Goal: Communication & Community: Connect with others

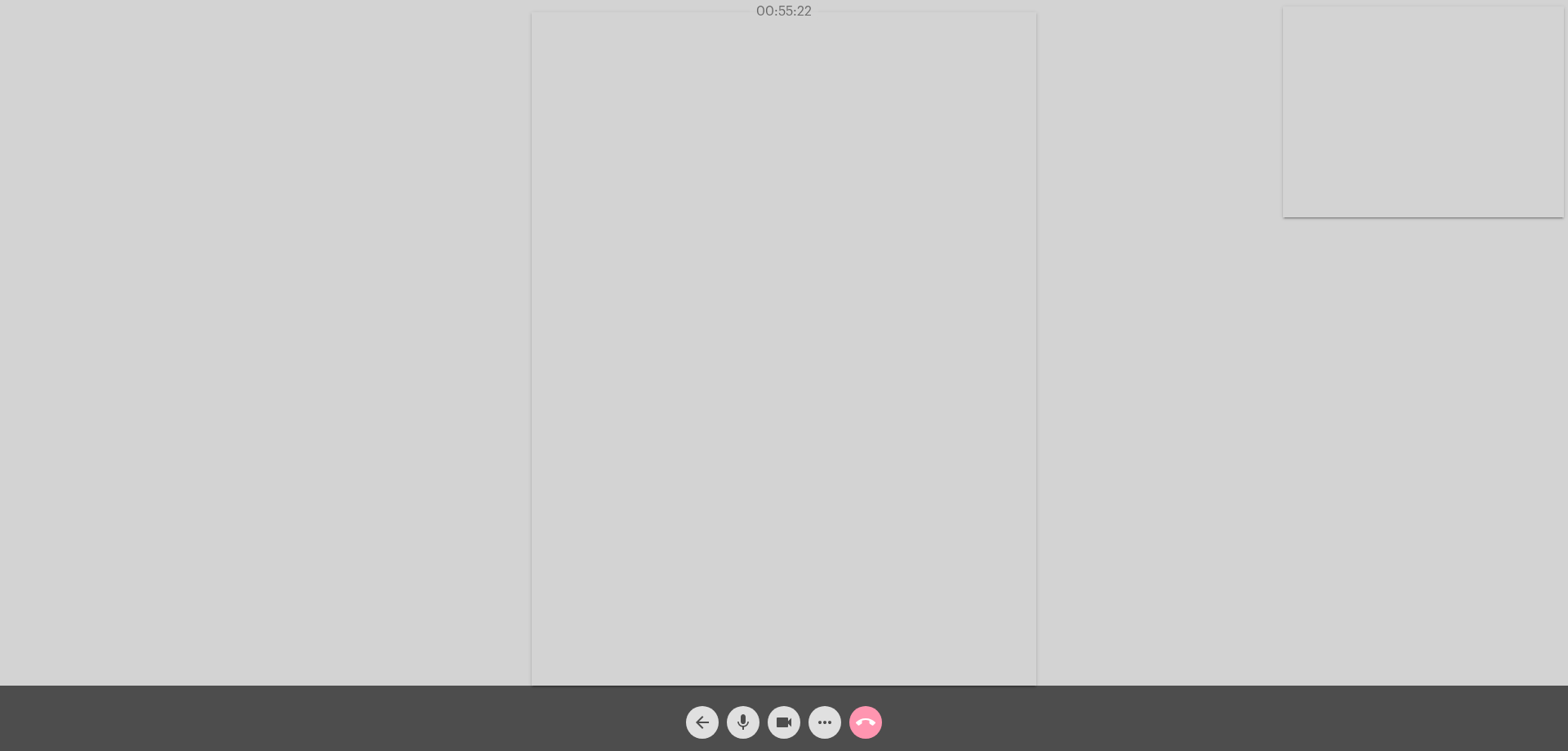
click at [700, 724] on mat-icon "arrow_back" at bounding box center [702, 722] width 20 height 20
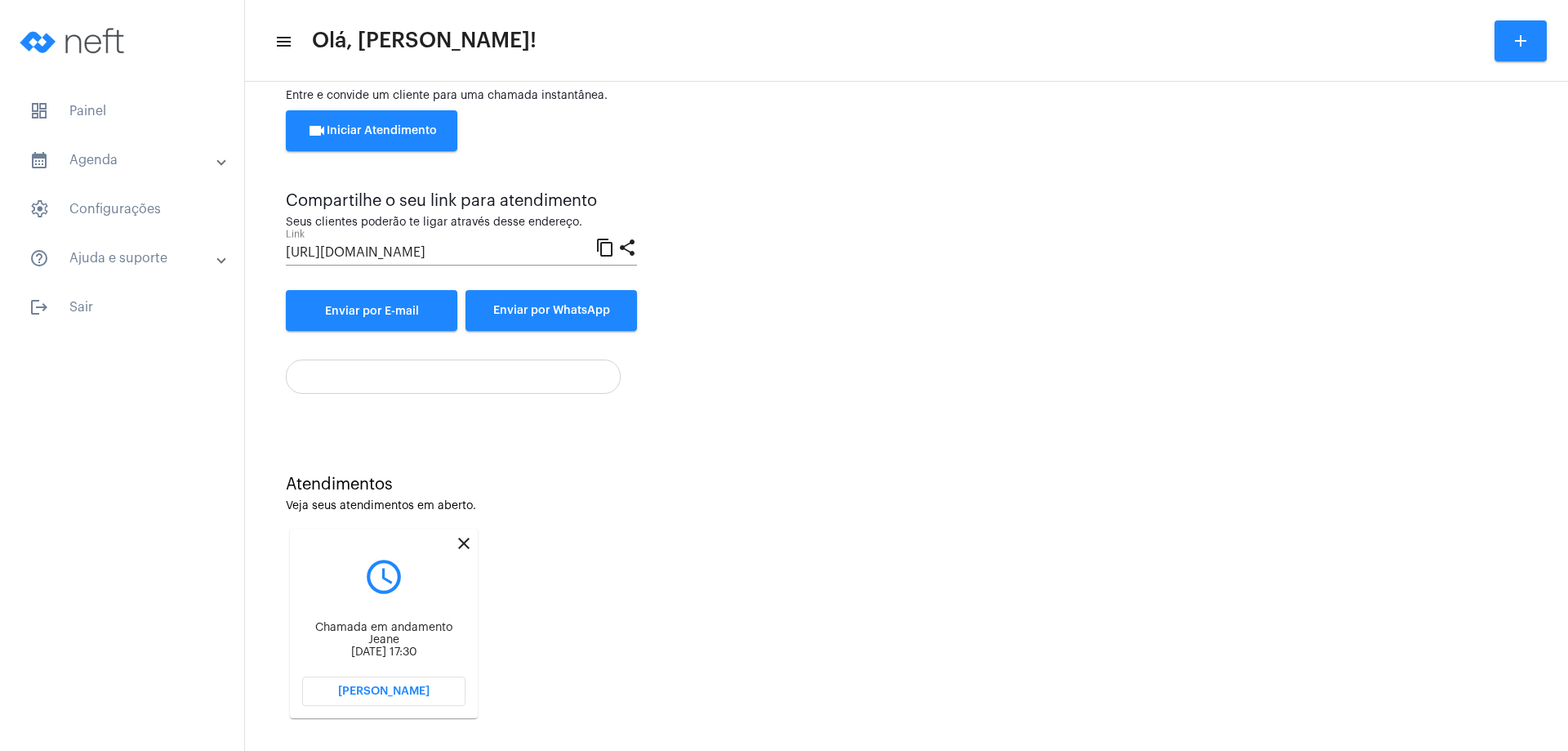
scroll to position [69, 0]
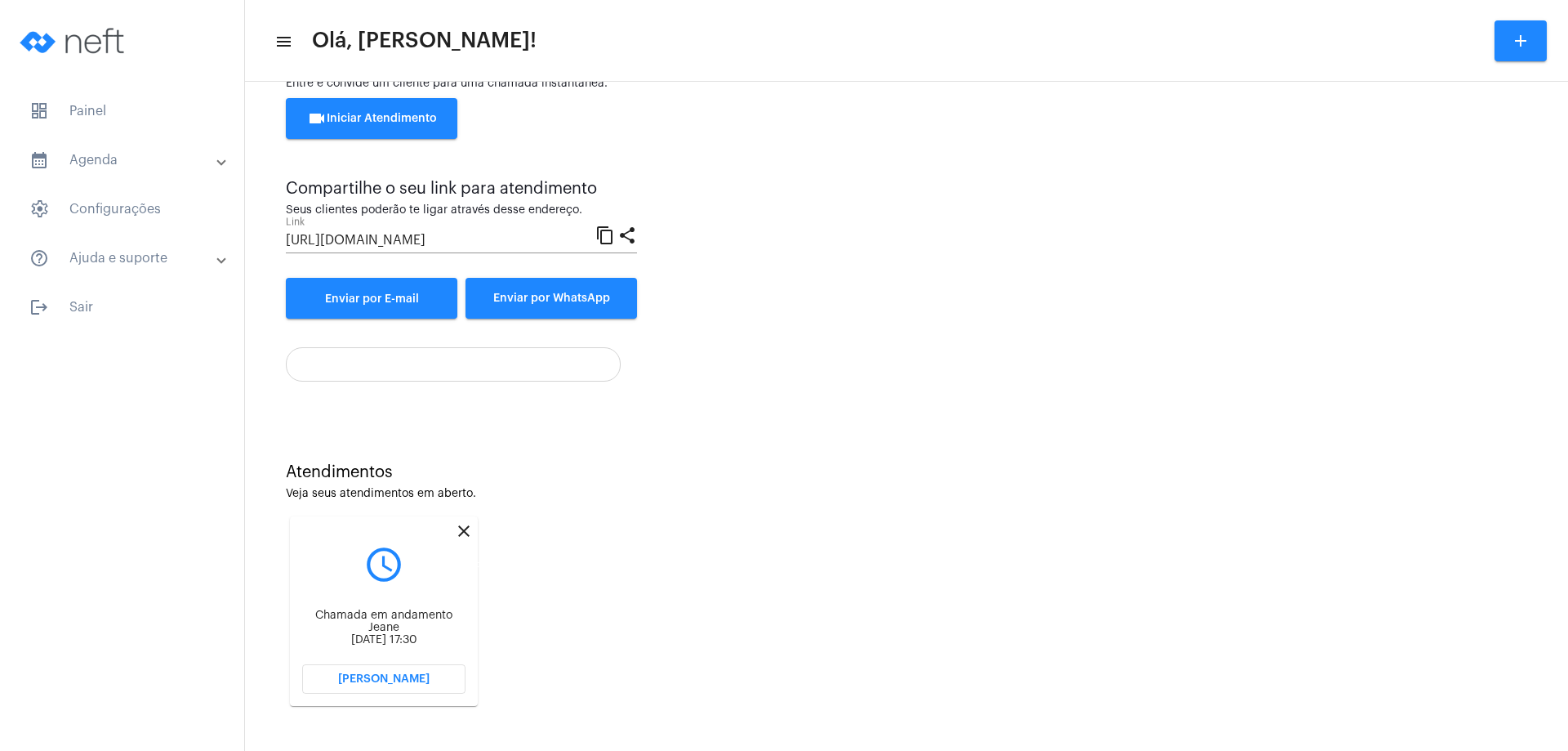
click at [466, 529] on mat-icon "close" at bounding box center [464, 531] width 20 height 20
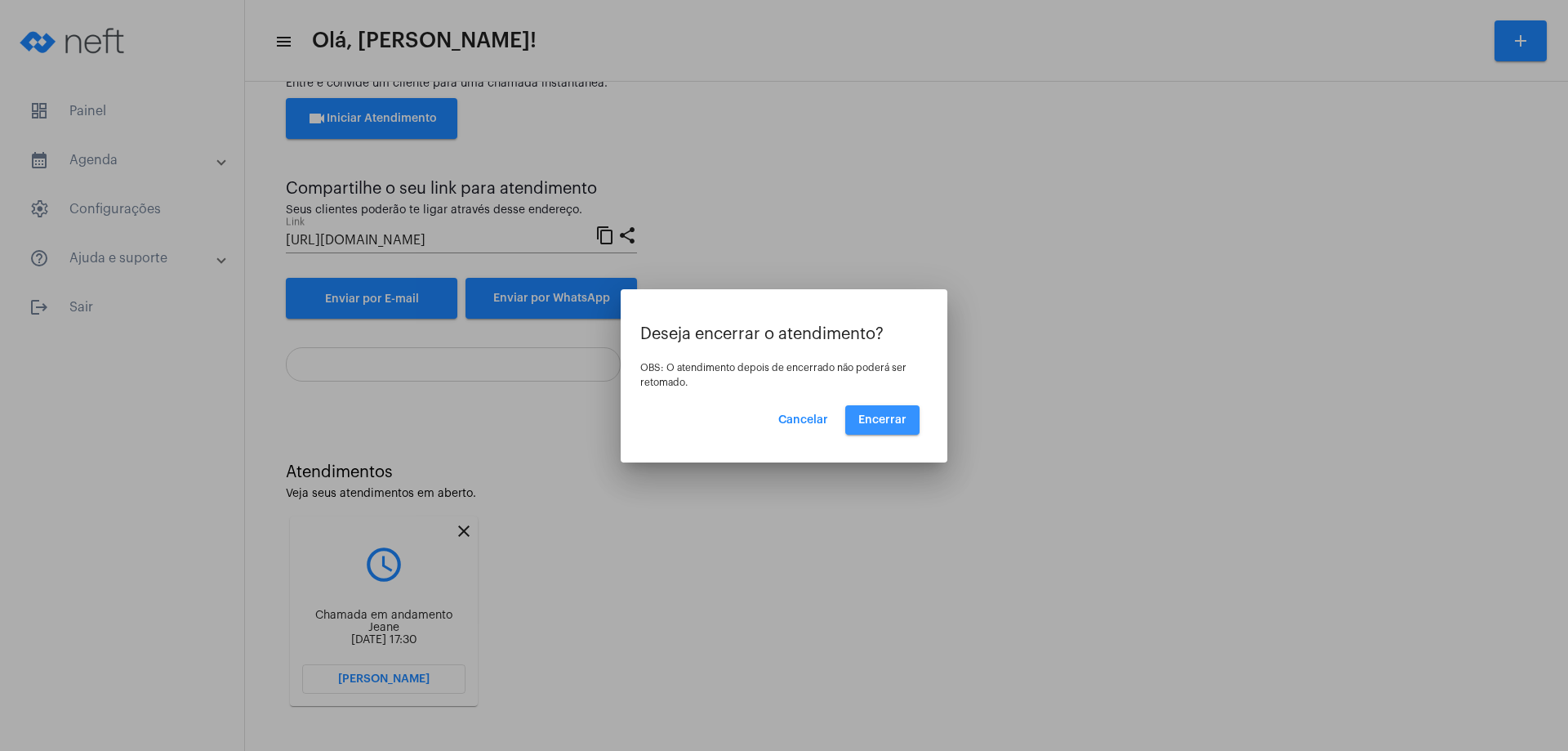
click at [893, 416] on span "Encerrar" at bounding box center [883, 419] width 48 height 12
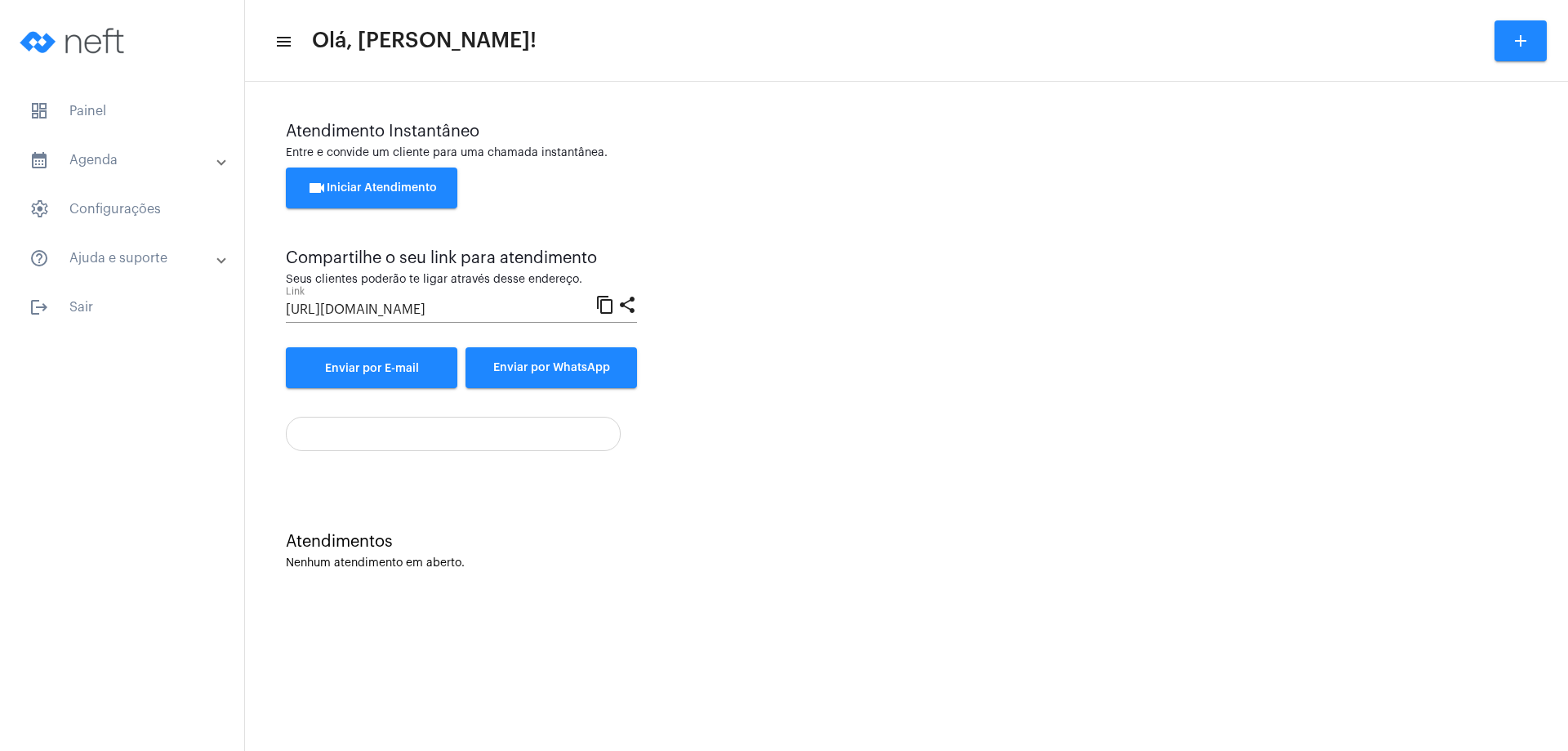
drag, startPoint x: 897, startPoint y: 419, endPoint x: 900, endPoint y: 431, distance: 12.4
click at [900, 431] on div at bounding box center [906, 427] width 1241 height 46
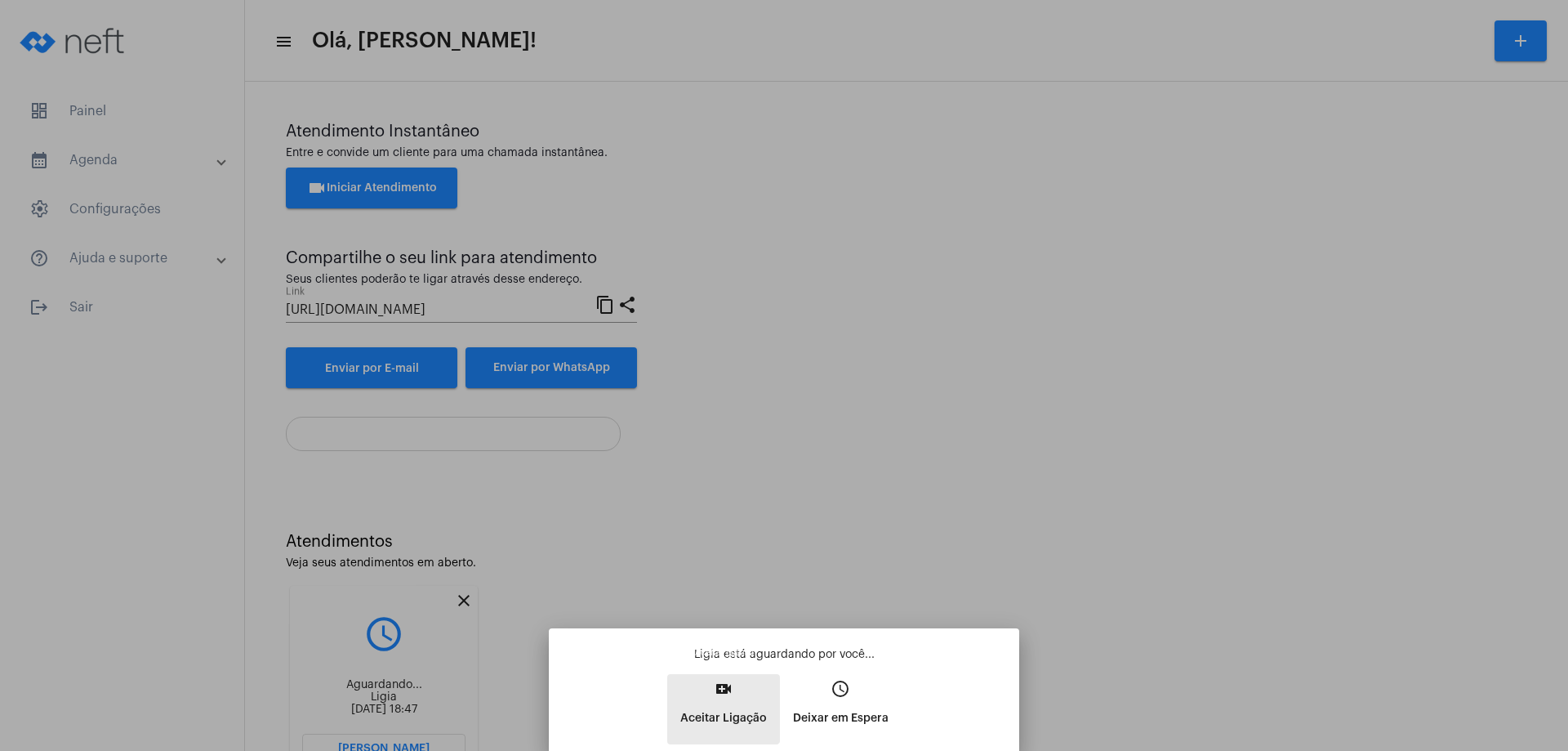
click at [721, 684] on mat-icon "video_call" at bounding box center [723, 689] width 20 height 20
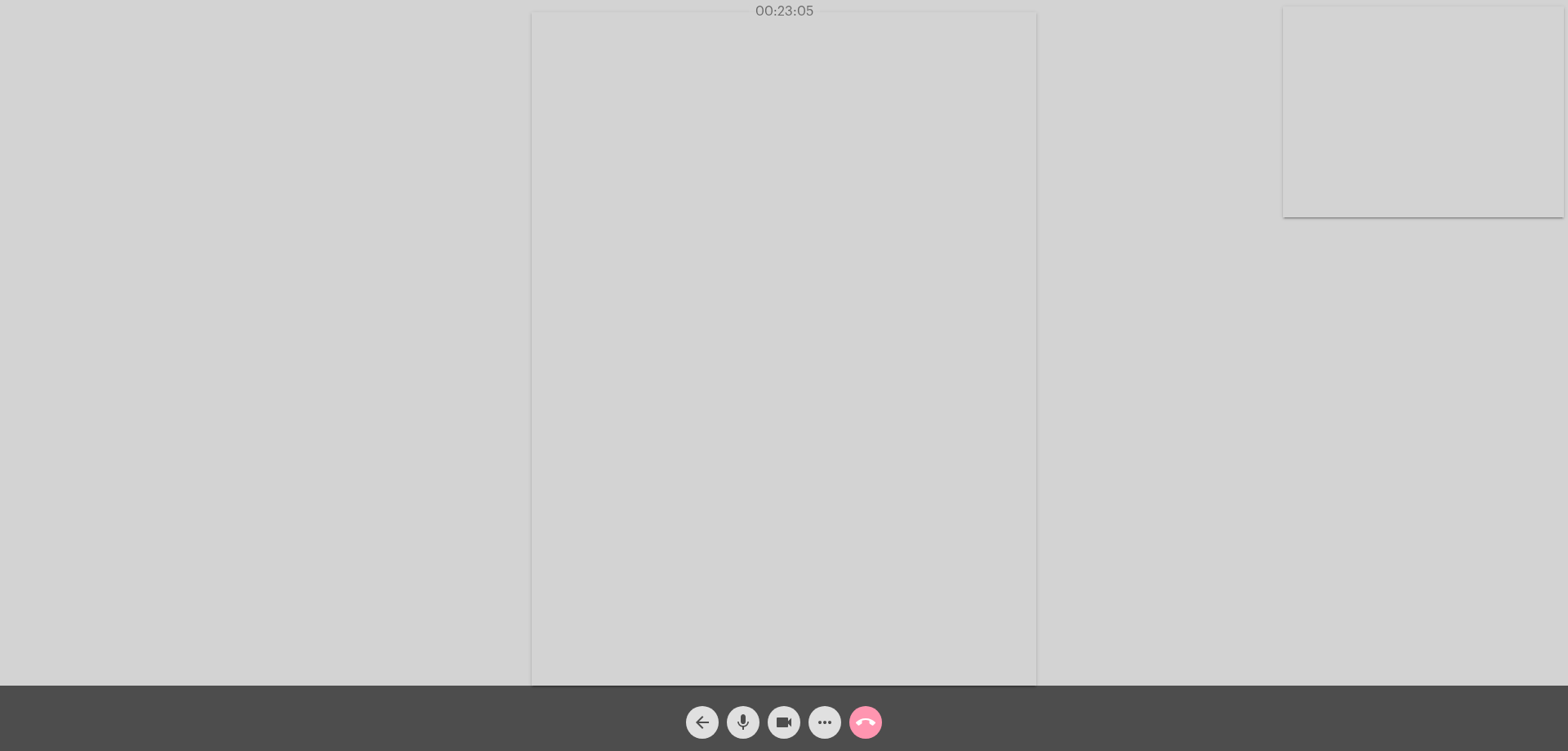
click at [1275, 561] on div "Acessando Câmera e Microfone..." at bounding box center [784, 347] width 1565 height 685
click at [699, 715] on mat-icon "arrow_back" at bounding box center [702, 722] width 20 height 20
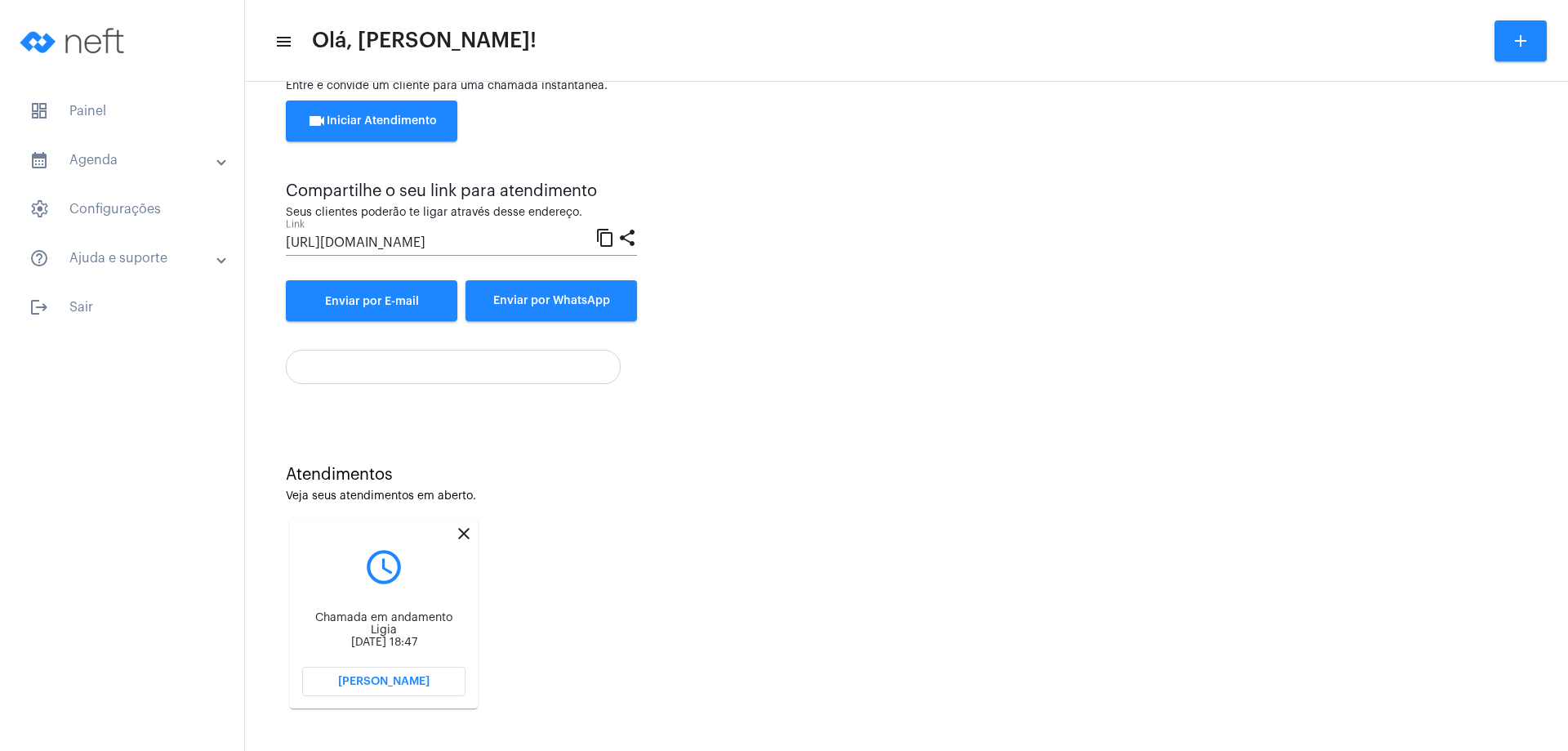
scroll to position [69, 0]
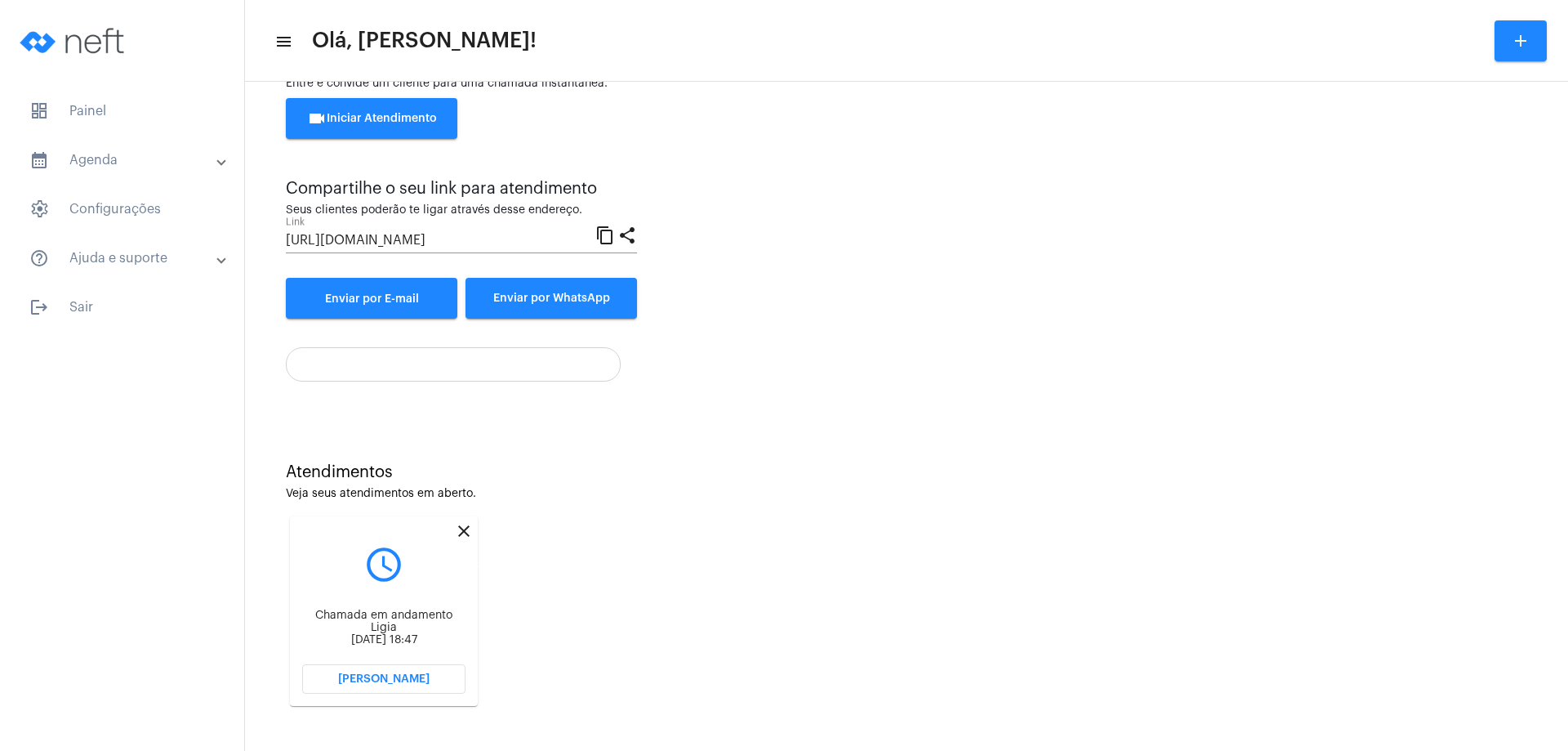
click at [464, 528] on mat-icon "close" at bounding box center [464, 531] width 20 height 20
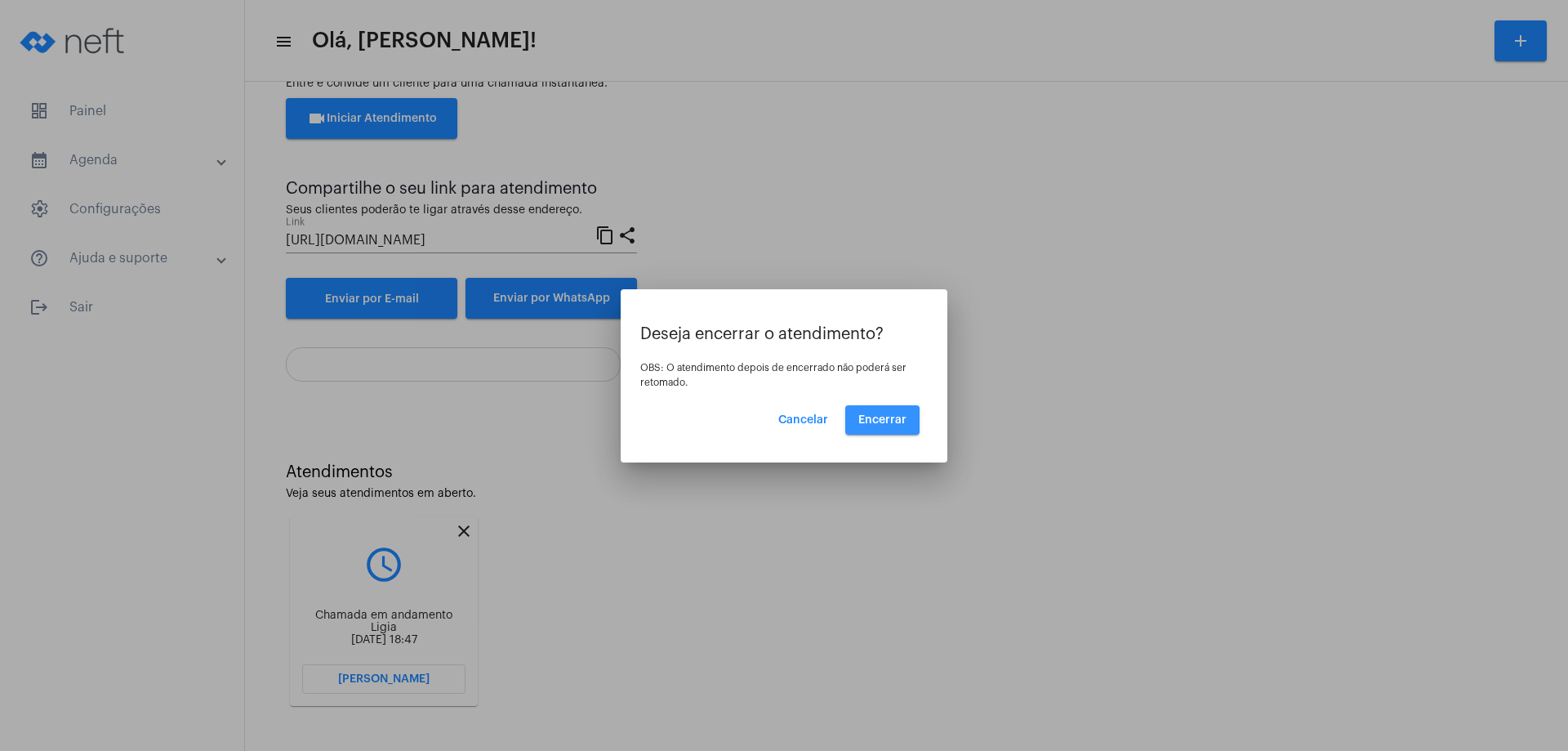
click at [854, 408] on button "Encerrar" at bounding box center [883, 419] width 75 height 29
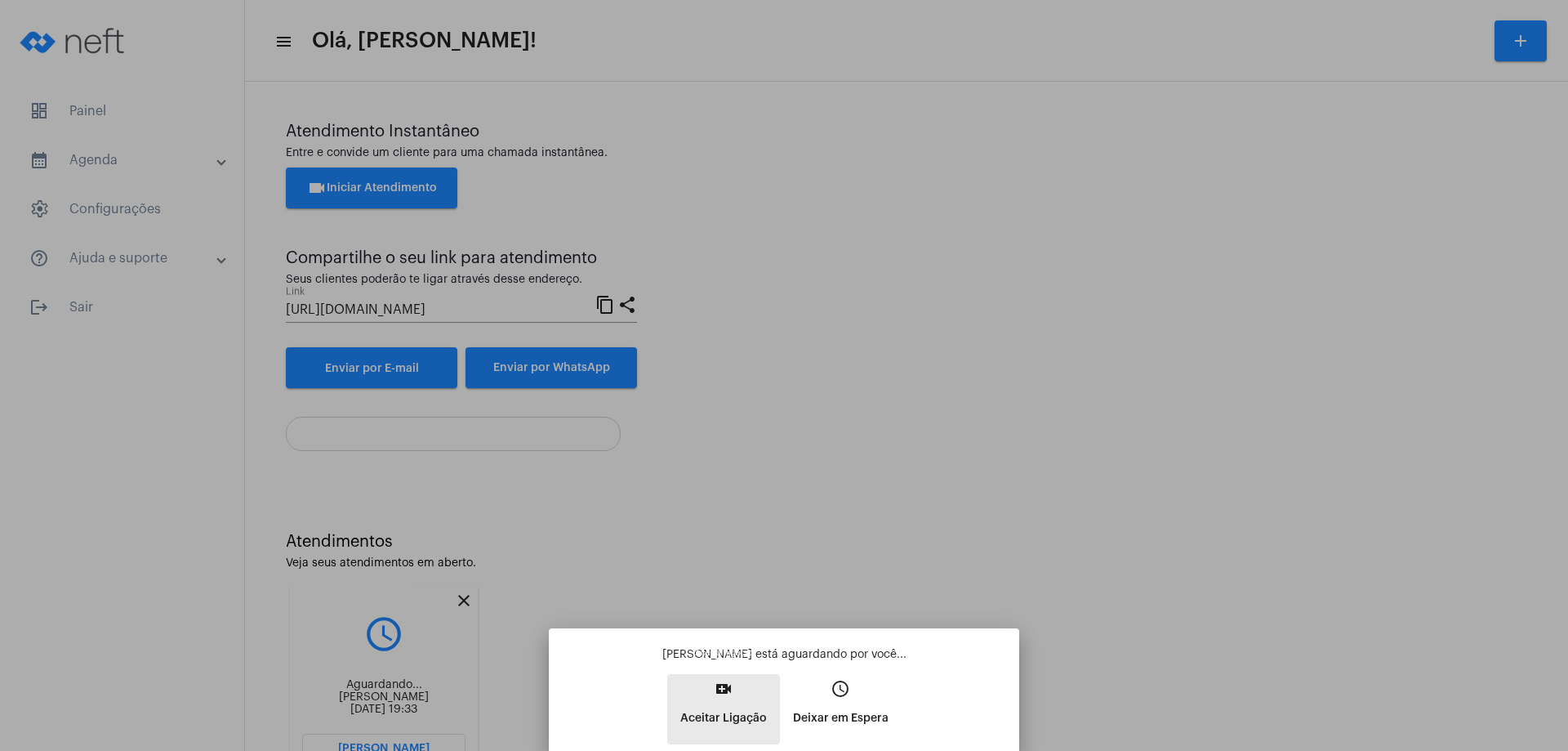
click at [722, 684] on mat-icon "video_call" at bounding box center [723, 689] width 20 height 20
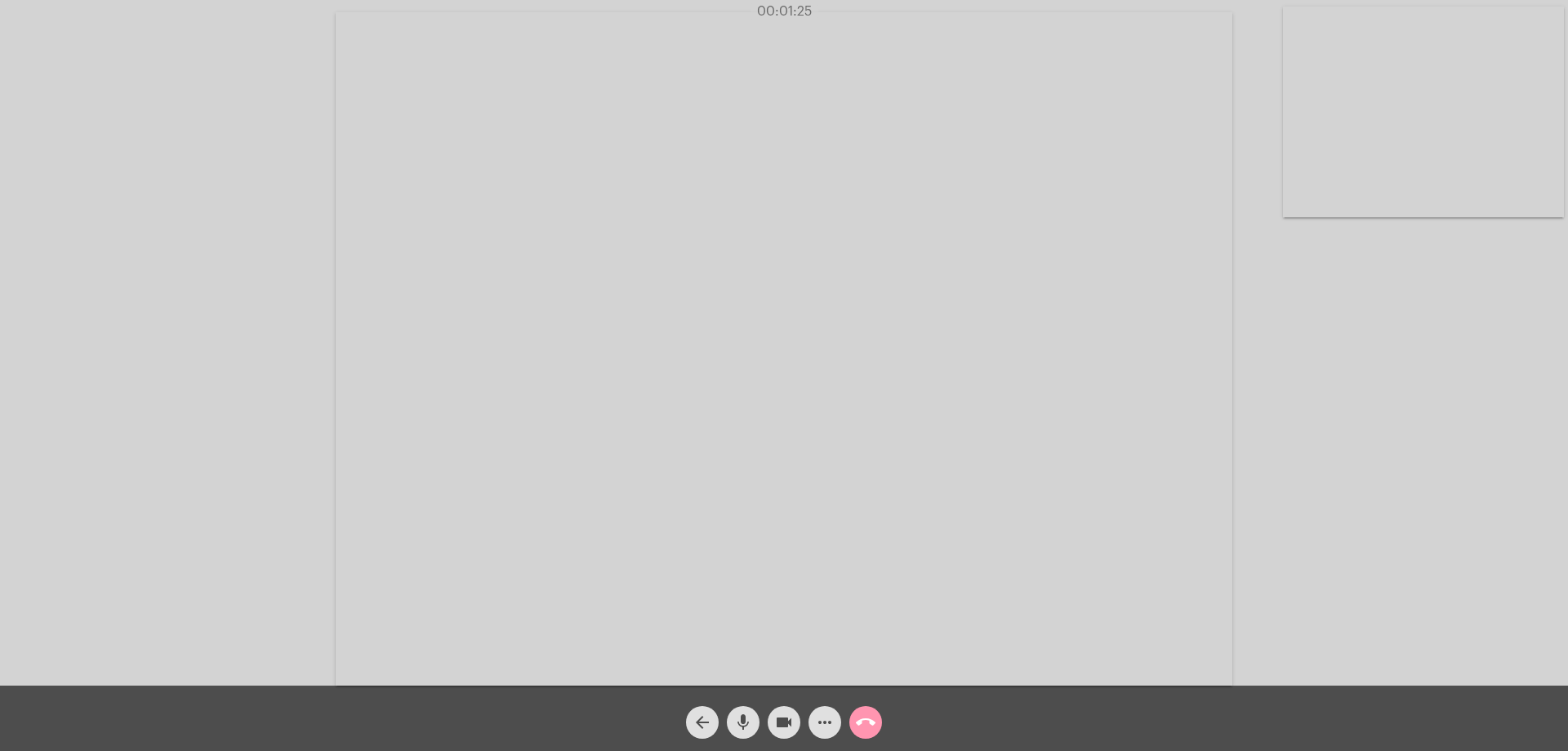
click at [1471, 615] on div "Acessando Câmera e Microfone..." at bounding box center [784, 347] width 1565 height 685
click at [704, 715] on mat-icon "arrow_back" at bounding box center [702, 722] width 20 height 20
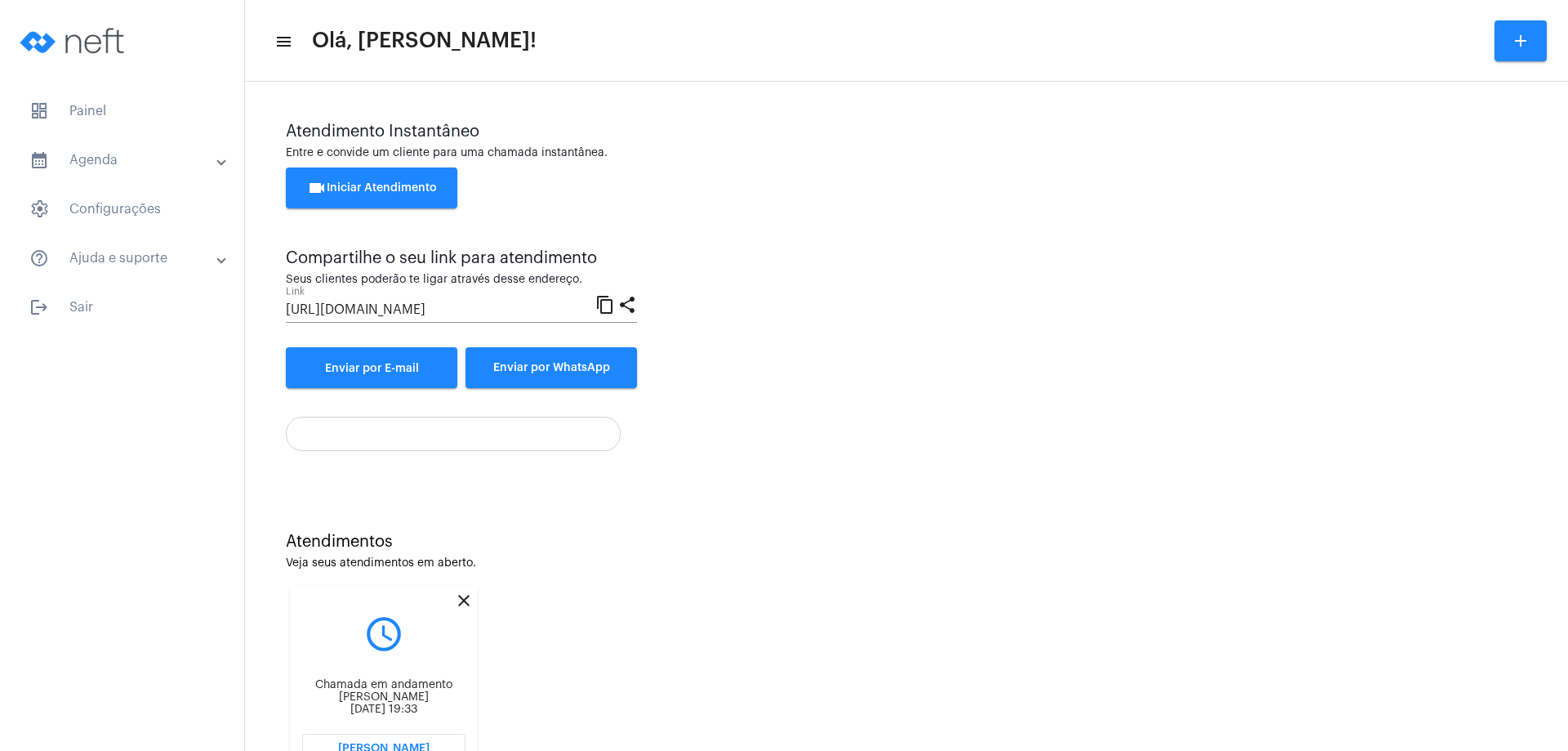
click at [467, 598] on mat-icon "close" at bounding box center [464, 601] width 20 height 20
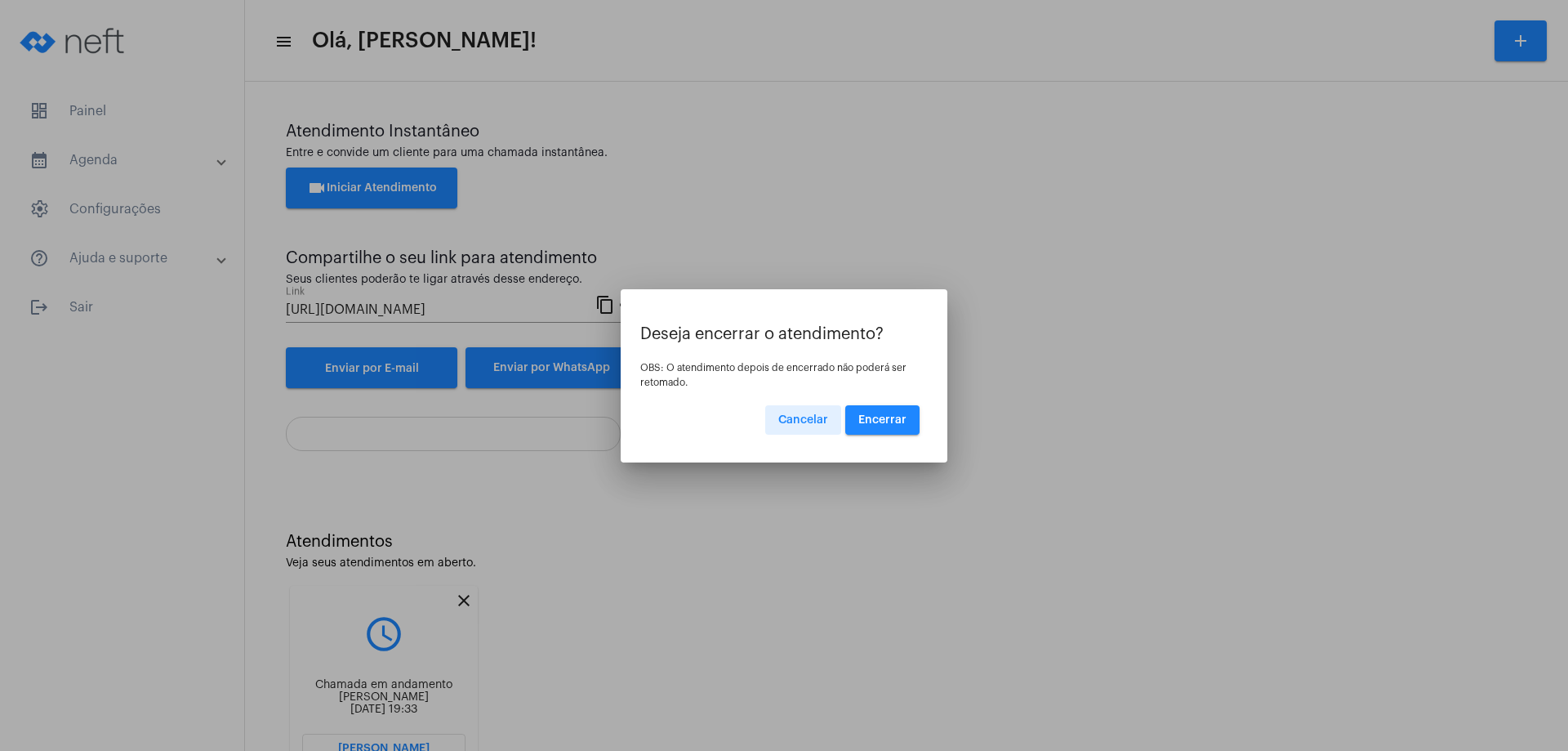
click at [889, 423] on span "Encerrar" at bounding box center [883, 419] width 48 height 12
